Goal: Transaction & Acquisition: Book appointment/travel/reservation

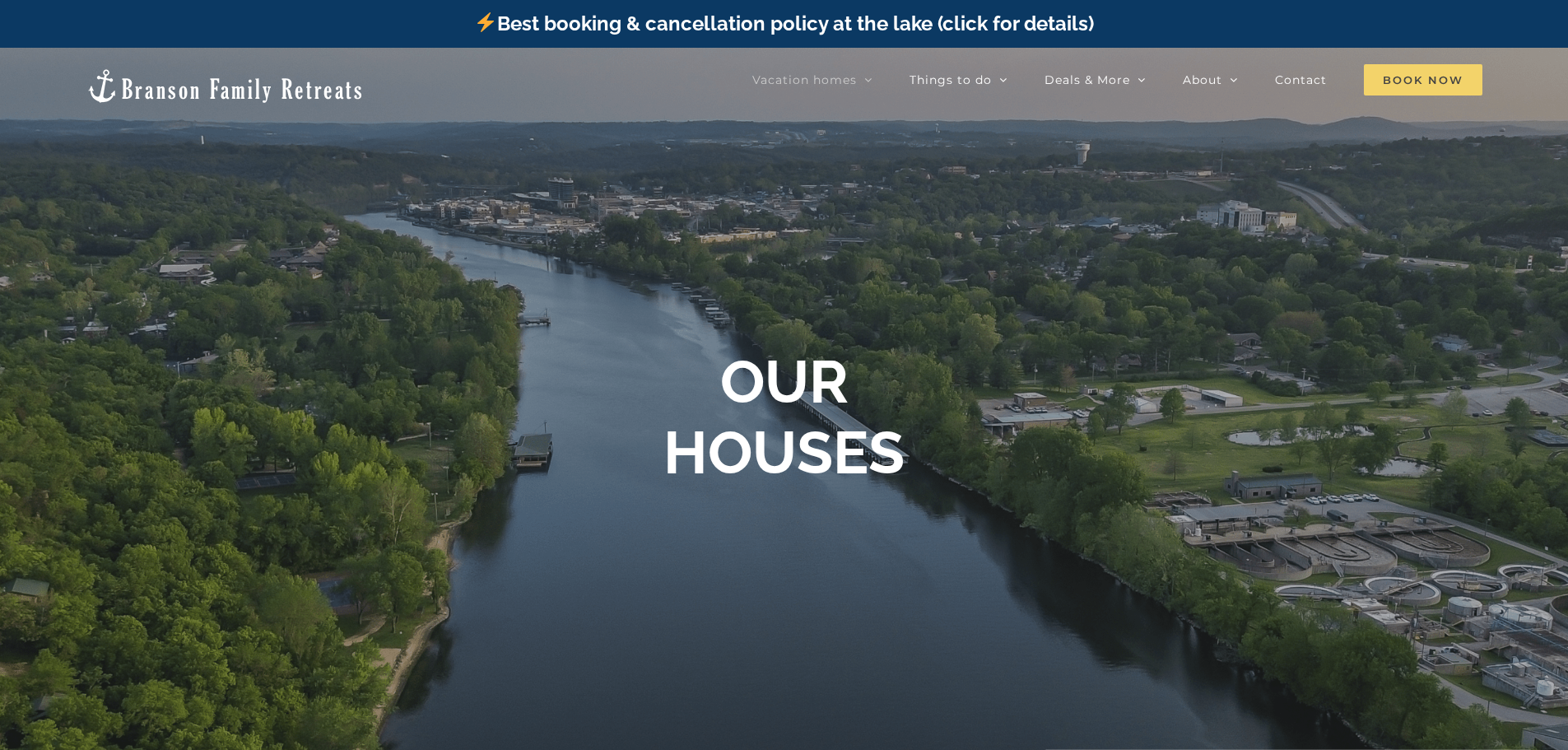
click at [1419, 80] on span "Book Now" at bounding box center [1422, 79] width 118 height 31
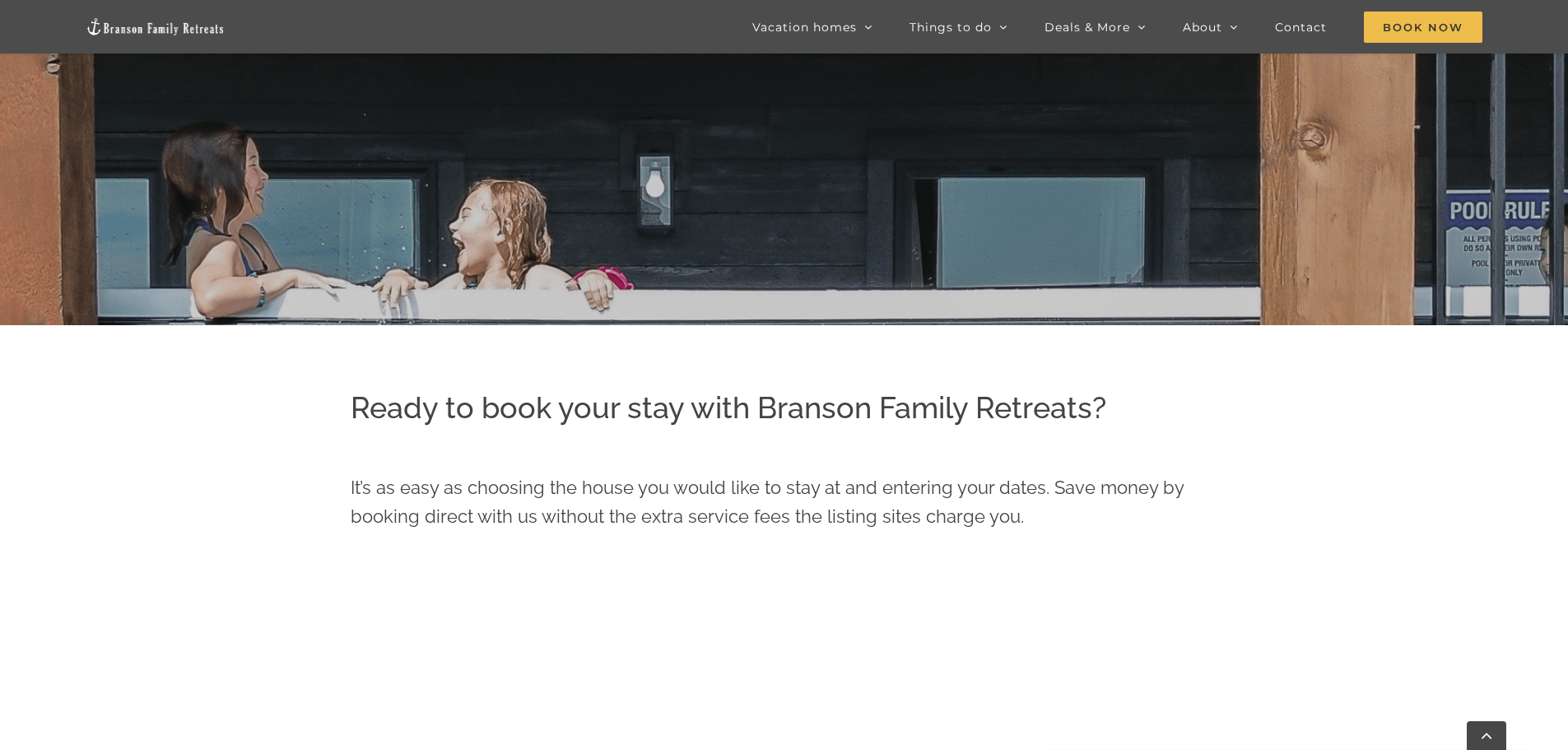
scroll to position [576, 0]
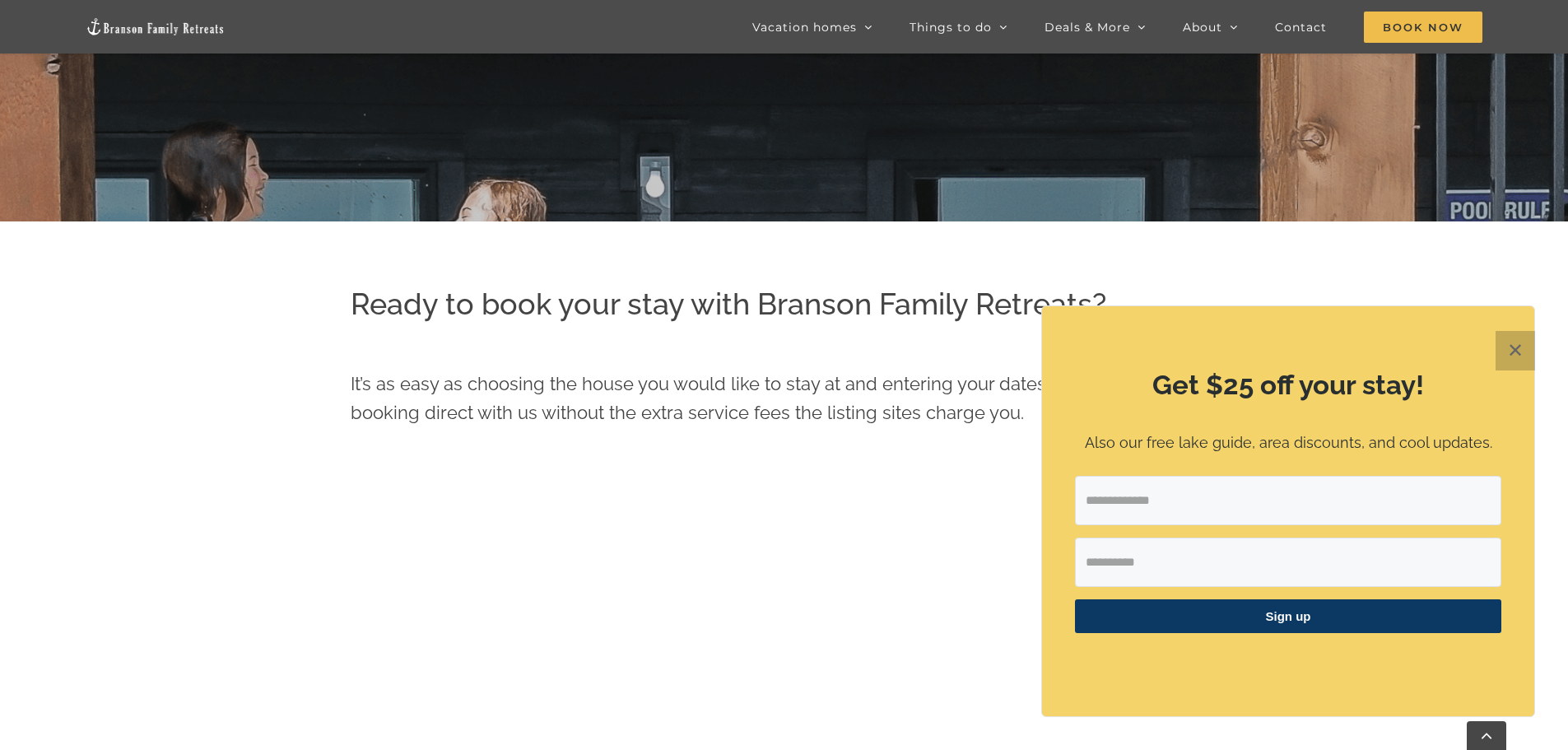
click at [1502, 360] on button "✕" at bounding box center [1514, 350] width 39 height 39
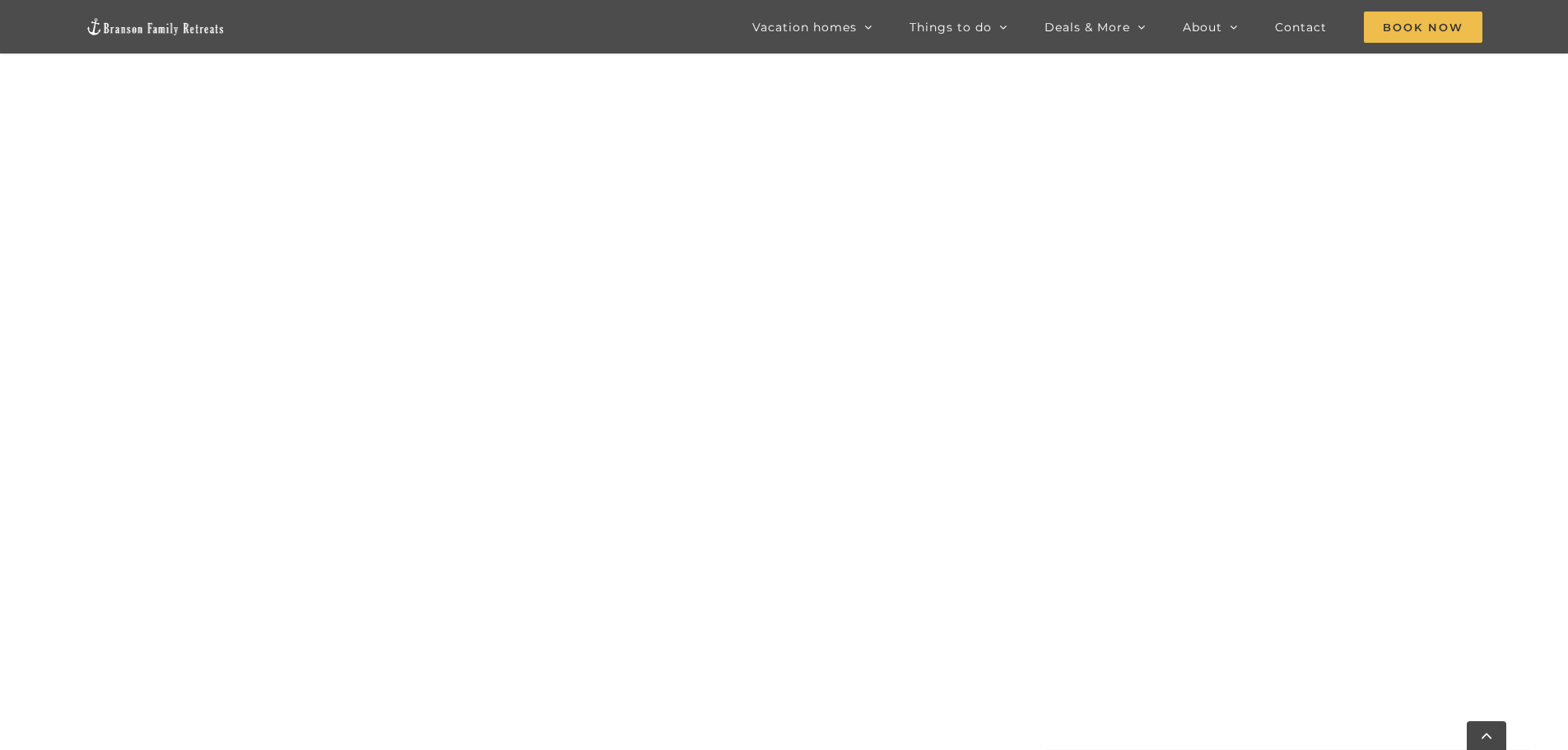
scroll to position [1079, 0]
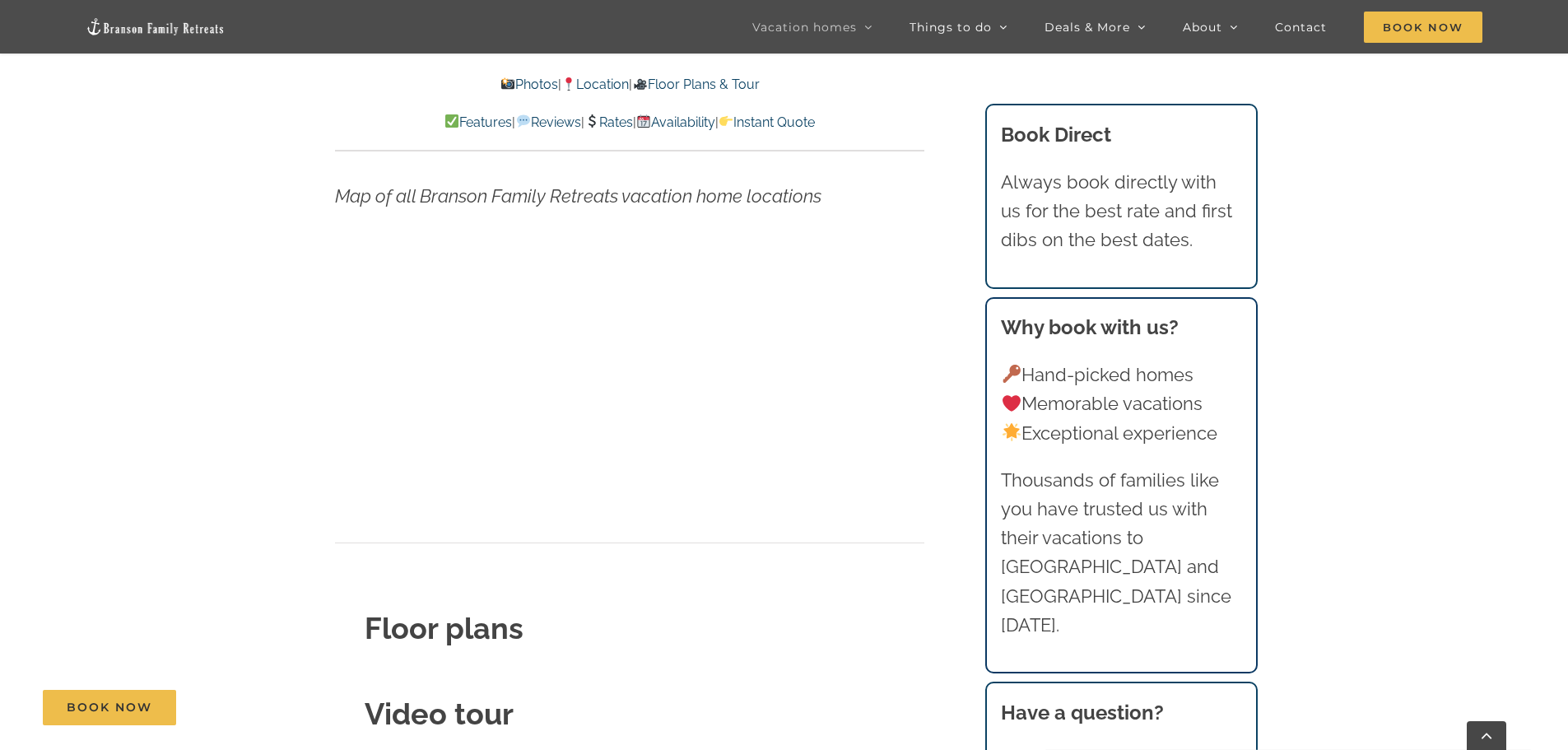
scroll to position [5293, 0]
click at [719, 83] on link "Floor Plans & Tour" at bounding box center [695, 84] width 127 height 16
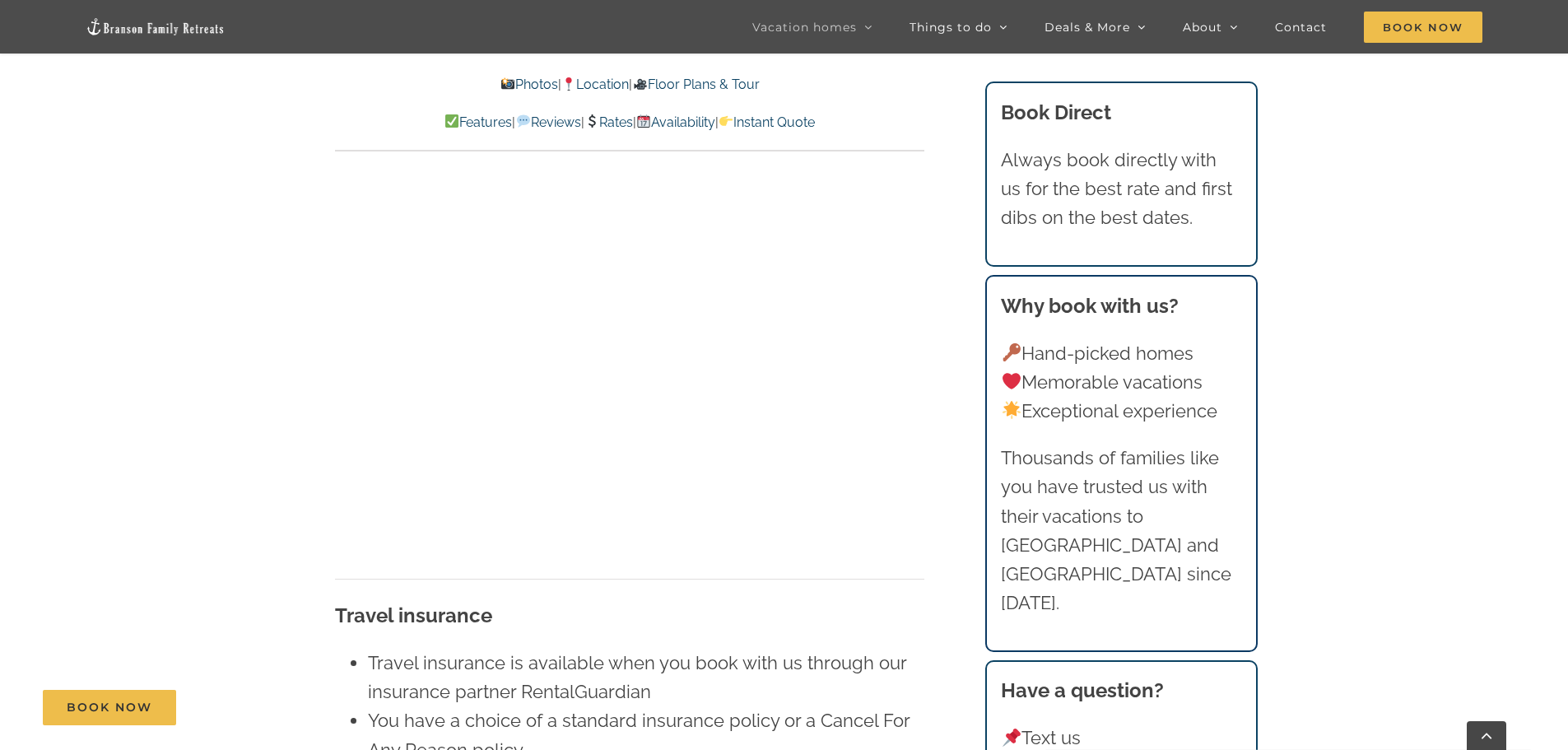
scroll to position [10348, 0]
